Goal: Task Accomplishment & Management: Manage account settings

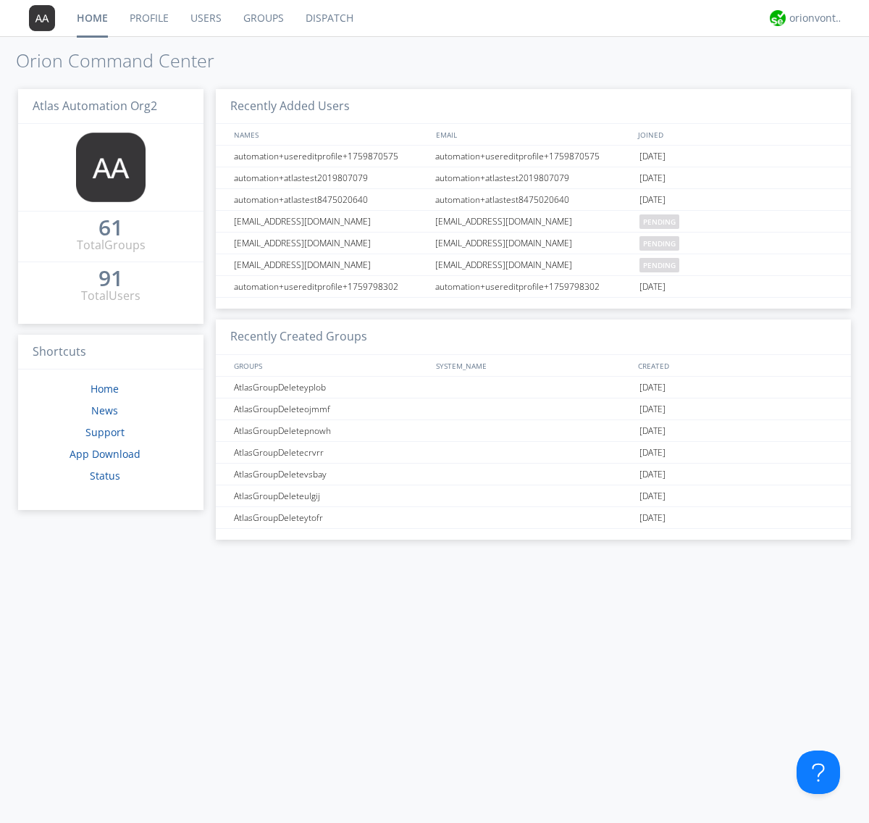
click at [262, 18] on link "Groups" at bounding box center [264, 18] width 62 height 36
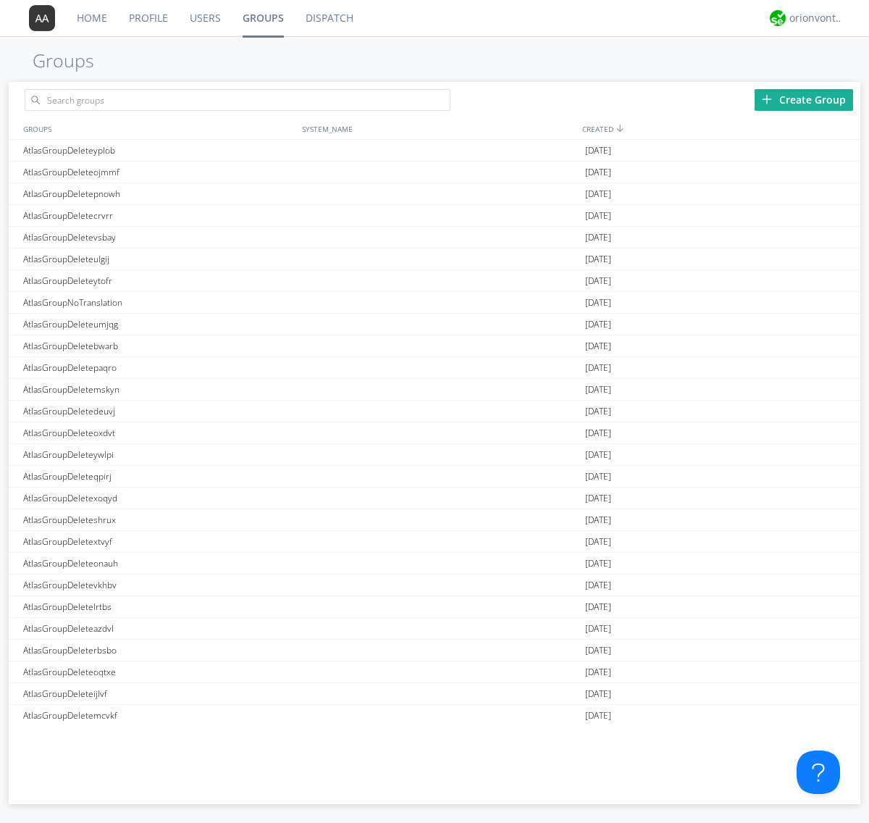
click at [804, 99] on div "Create Group" at bounding box center [804, 100] width 99 height 22
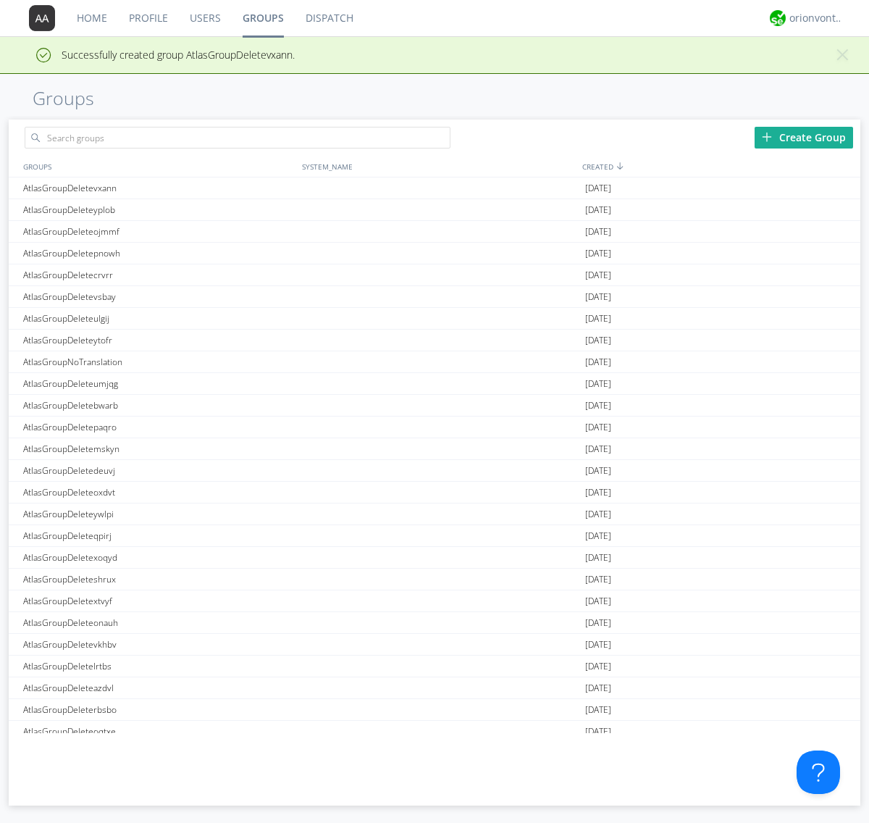
click at [262, 18] on link "Groups" at bounding box center [263, 18] width 63 height 36
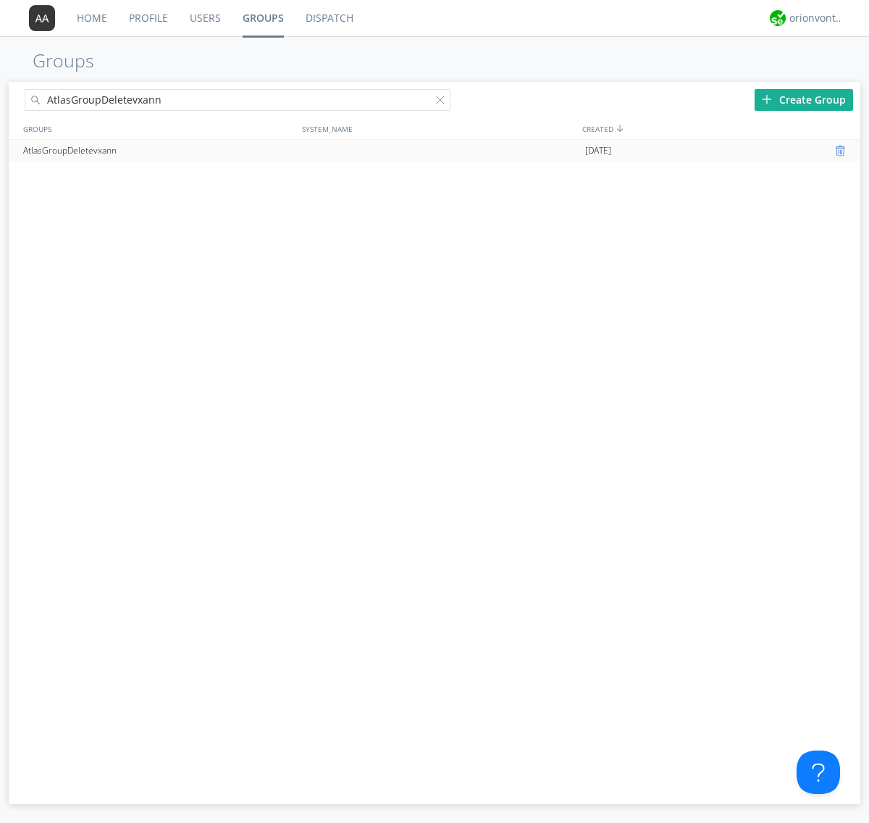
type input "AtlasGroupDeletevxann"
click at [842, 151] on div at bounding box center [842, 151] width 14 height 12
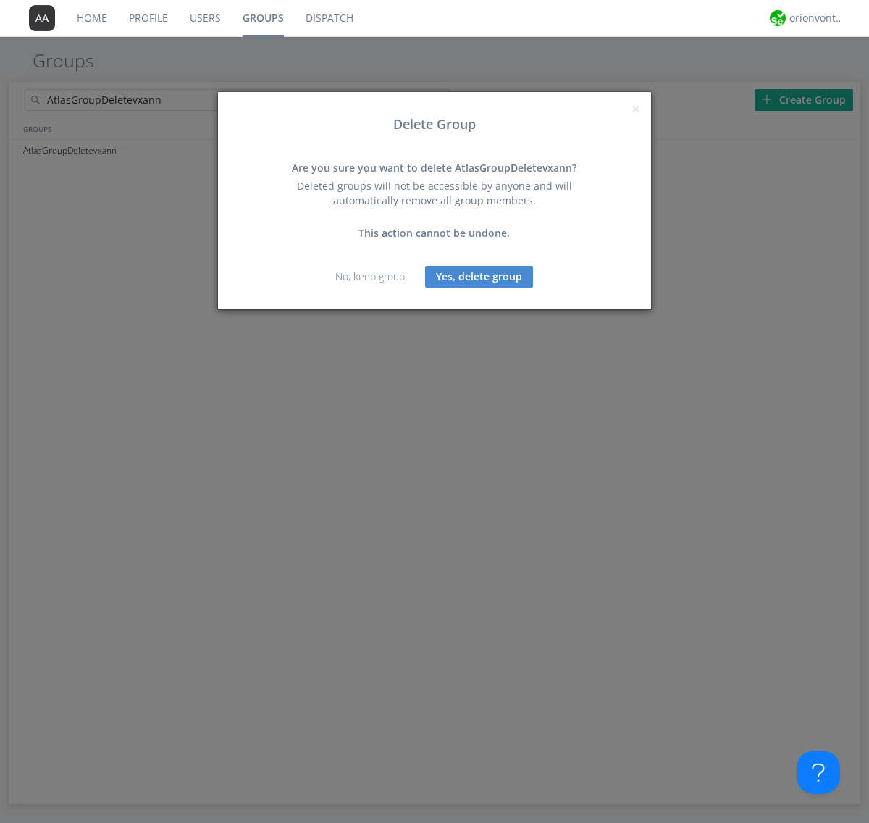
click at [480, 276] on button "Yes, delete group" at bounding box center [479, 277] width 108 height 22
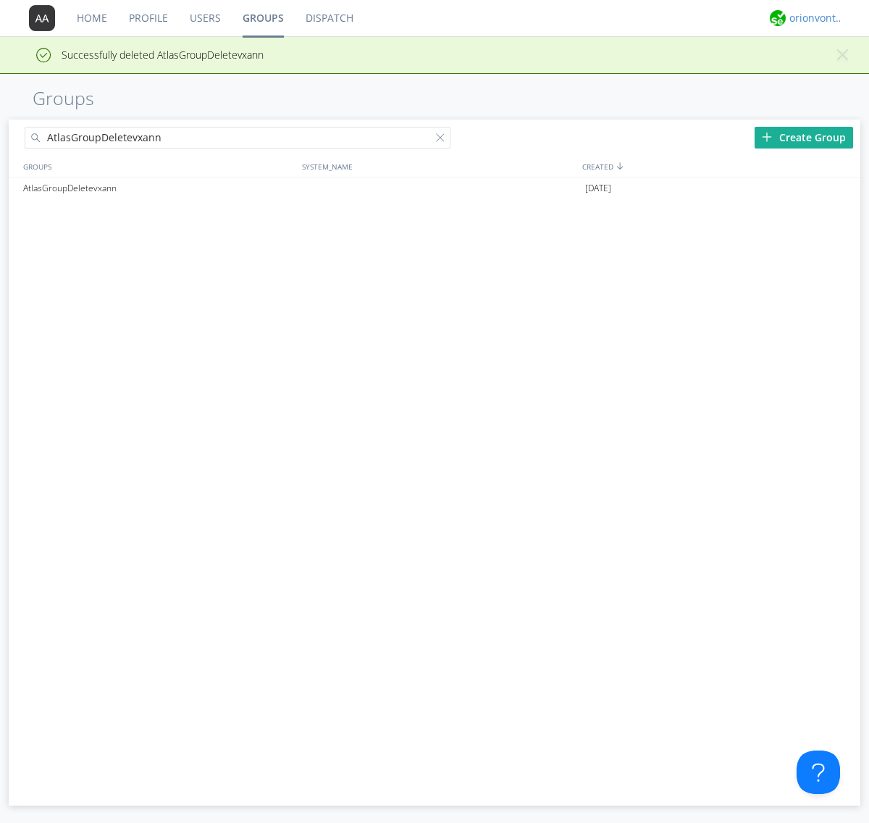
click at [813, 18] on div "orionvontas+atlas+automation+org2" at bounding box center [817, 18] width 54 height 14
